Goal: Task Accomplishment & Management: Use online tool/utility

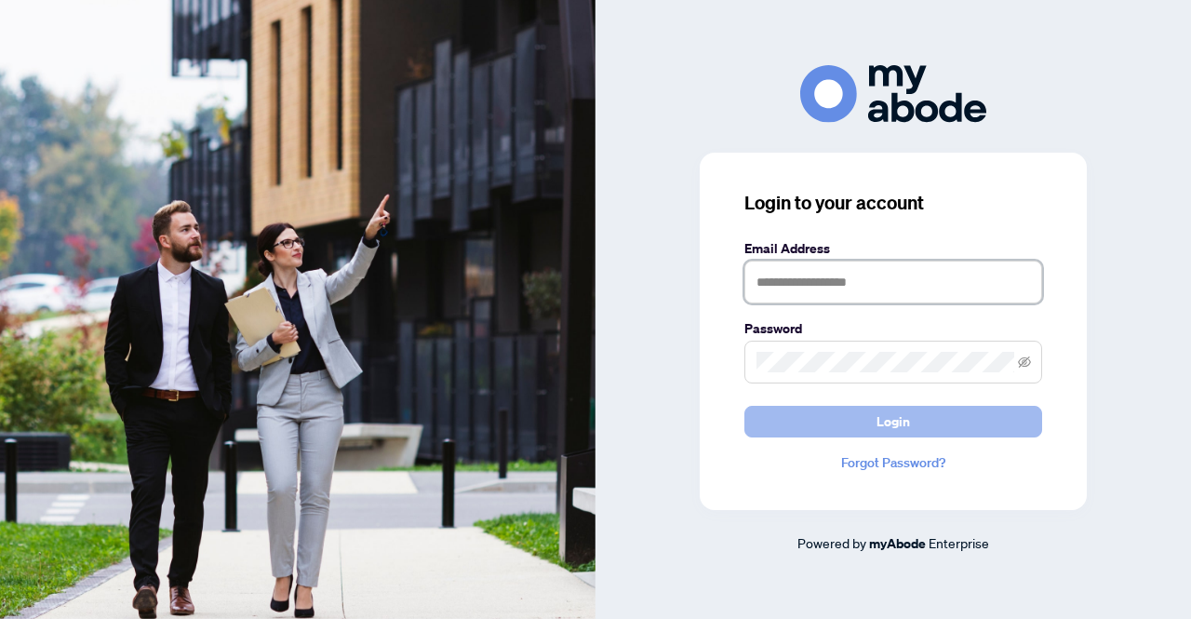
type input "**********"
click at [897, 429] on span "Login" at bounding box center [894, 422] width 34 height 30
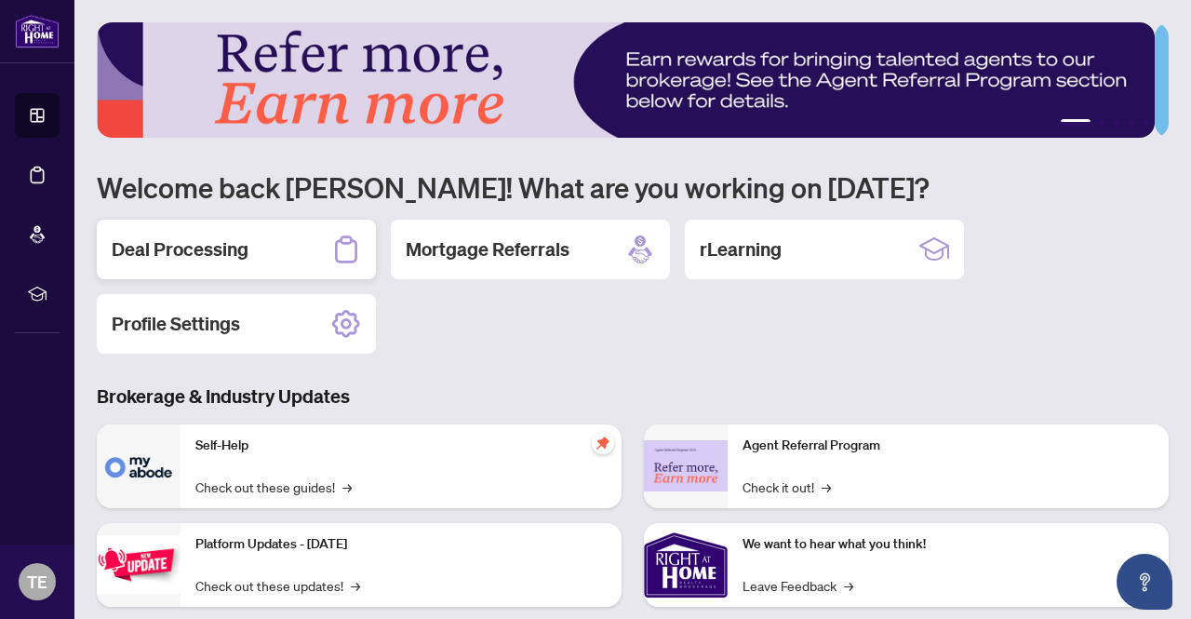
click at [262, 255] on div "Deal Processing" at bounding box center [236, 250] width 279 height 60
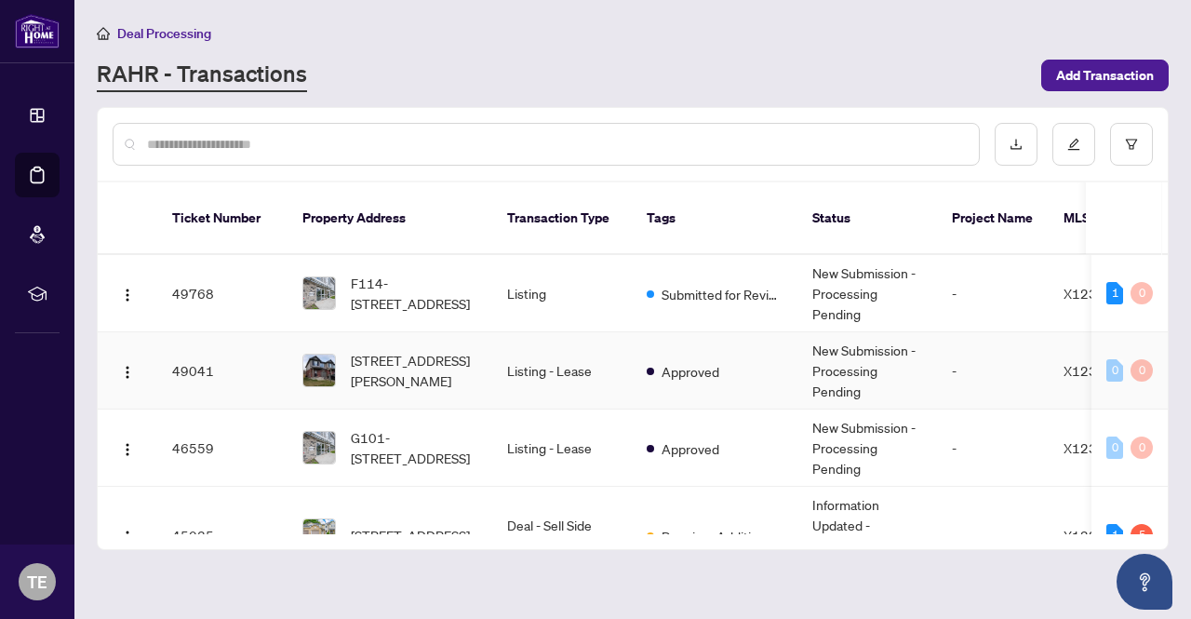
scroll to position [93, 0]
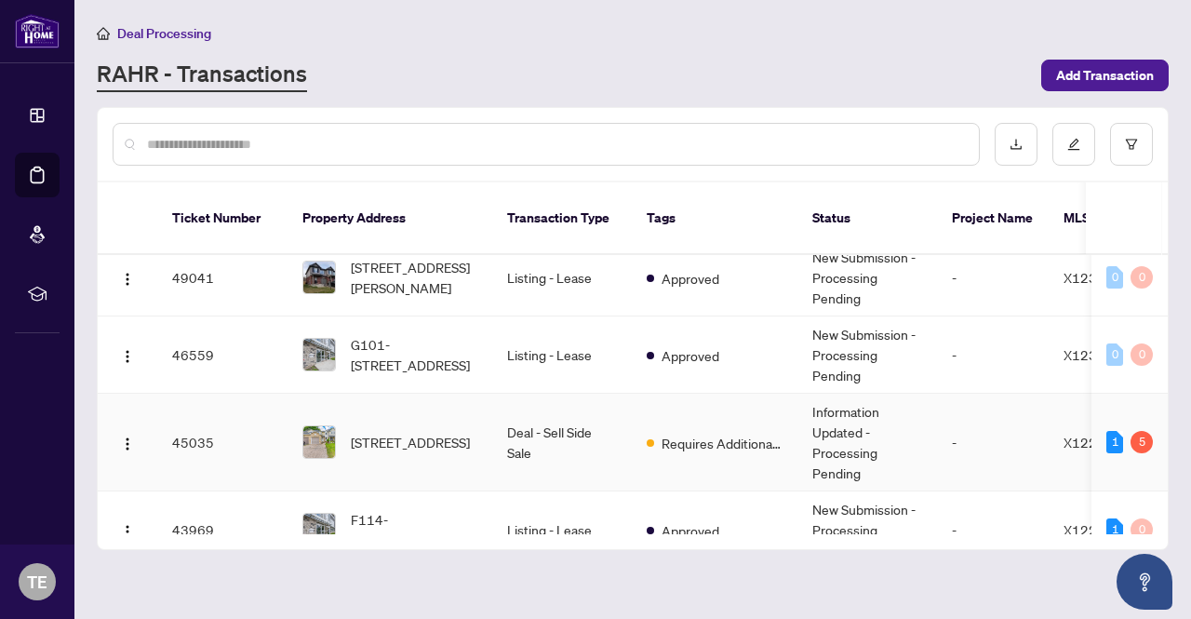
click at [534, 411] on td "Deal - Sell Side Sale" at bounding box center [562, 443] width 140 height 98
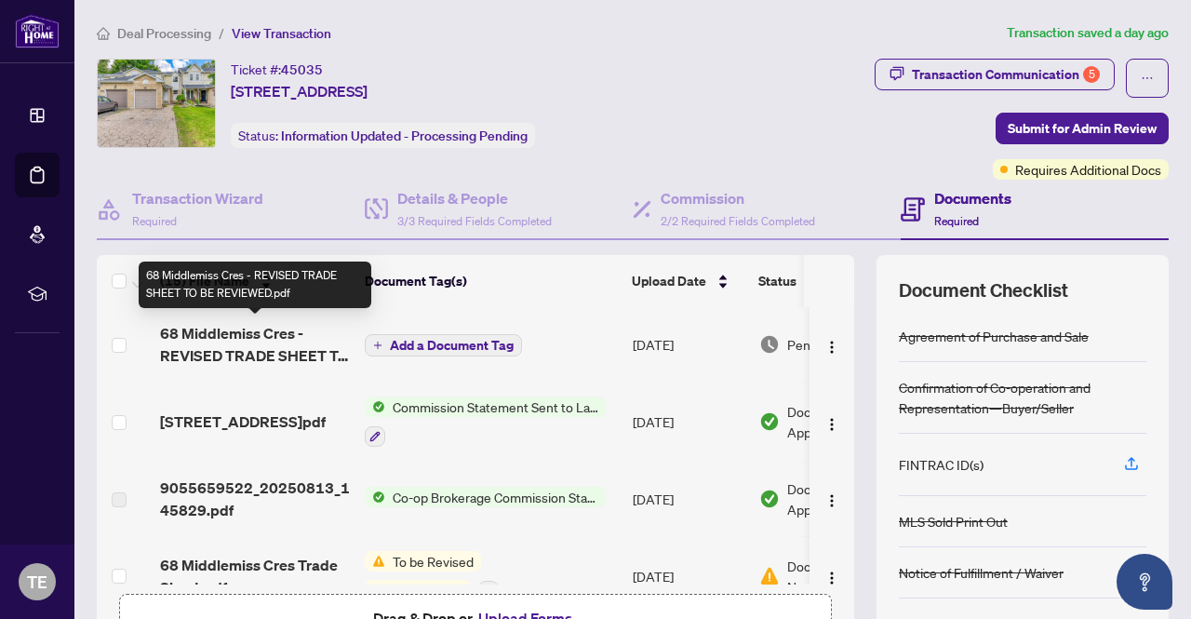
click at [246, 329] on span "68 Middlemiss Cres - REVISED TRADE SHEET TO BE REVIEWED.pdf" at bounding box center [255, 344] width 190 height 45
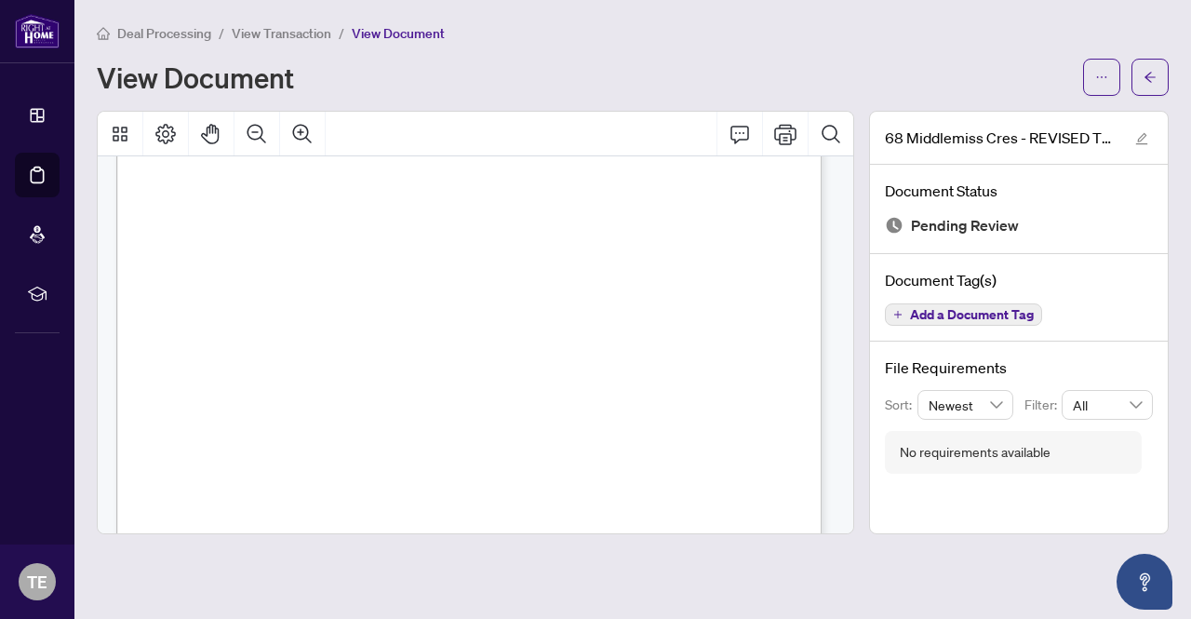
scroll to position [372, 0]
